Goal: Task Accomplishment & Management: Use online tool/utility

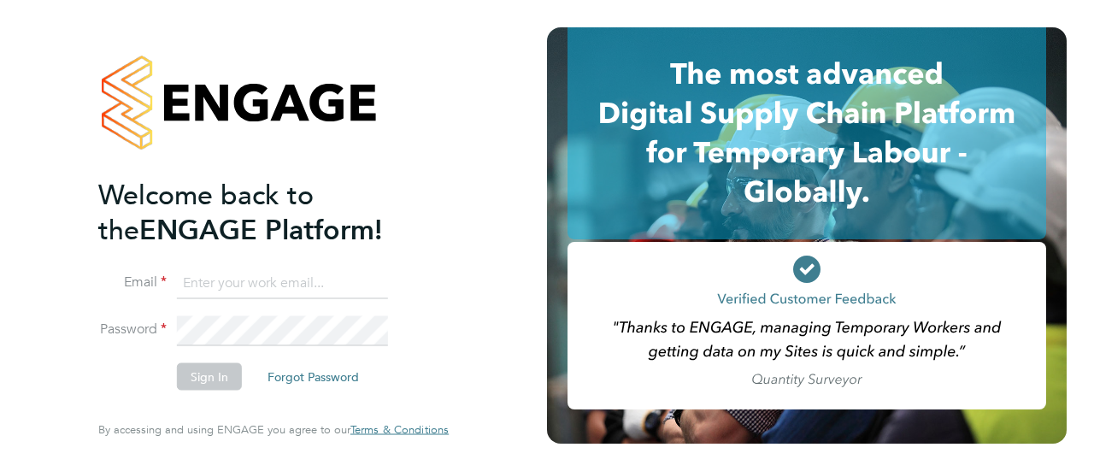
type input "[PERSON_NAME][EMAIL_ADDRESS][PERSON_NAME][DOMAIN_NAME]"
click at [215, 377] on button "Sign In" at bounding box center [209, 376] width 65 height 27
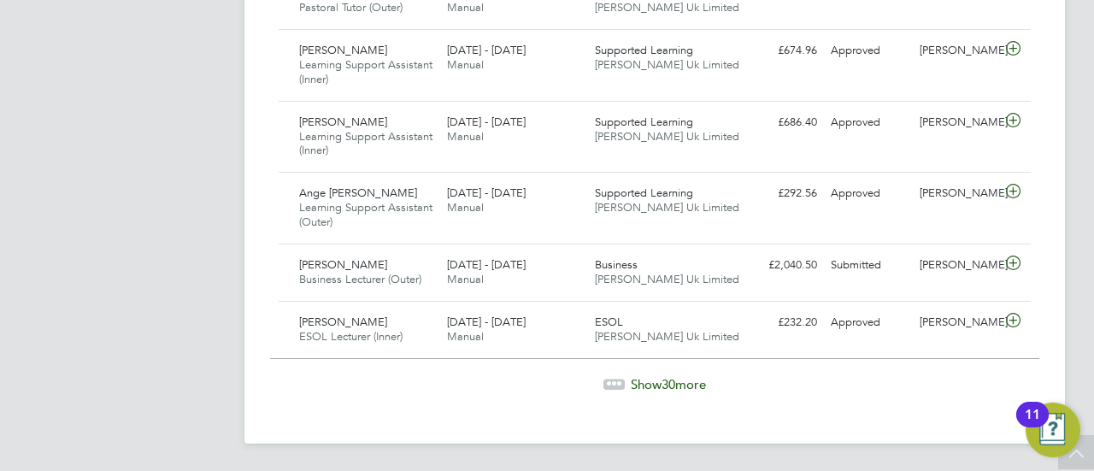
click at [675, 391] on div "Show 30 more" at bounding box center [654, 372] width 769 height 42
click at [682, 392] on span "Show 30 more" at bounding box center [668, 384] width 75 height 16
